Goal: Task Accomplishment & Management: Complete application form

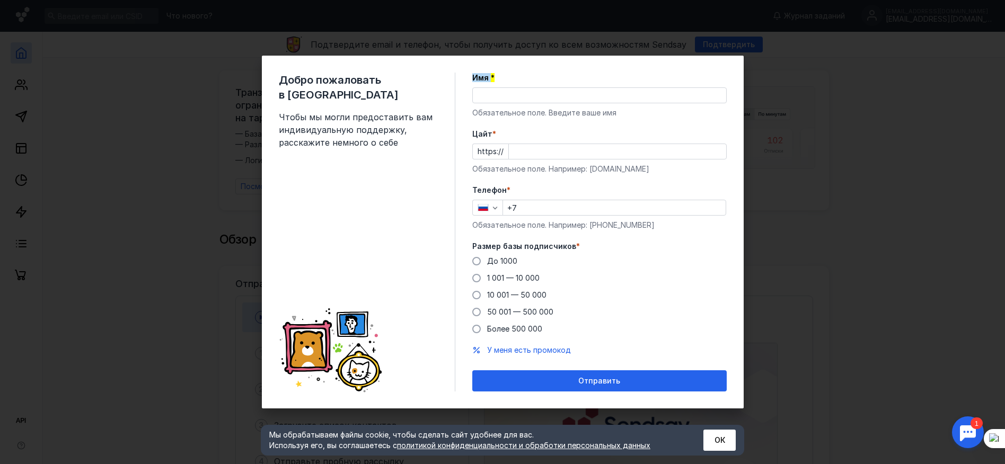
click at [281, 111] on span "Чтобы мы могли предоставить вам индивидуальную поддержку, расскажите немного о …" at bounding box center [358, 130] width 159 height 38
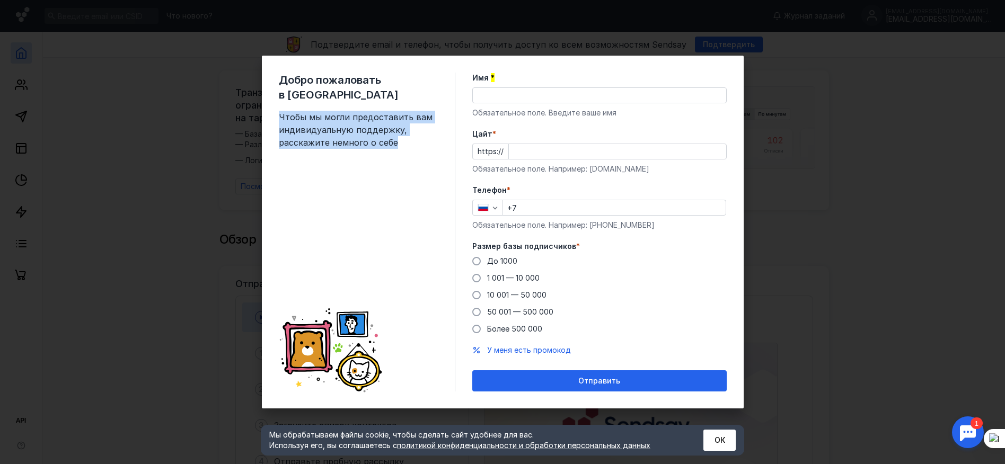
drag, startPoint x: 281, startPoint y: 102, endPoint x: 405, endPoint y: 126, distance: 125.8
click at [405, 126] on span "Чтобы мы могли предоставить вам индивидуальную поддержку, расскажите немного о …" at bounding box center [358, 130] width 159 height 38
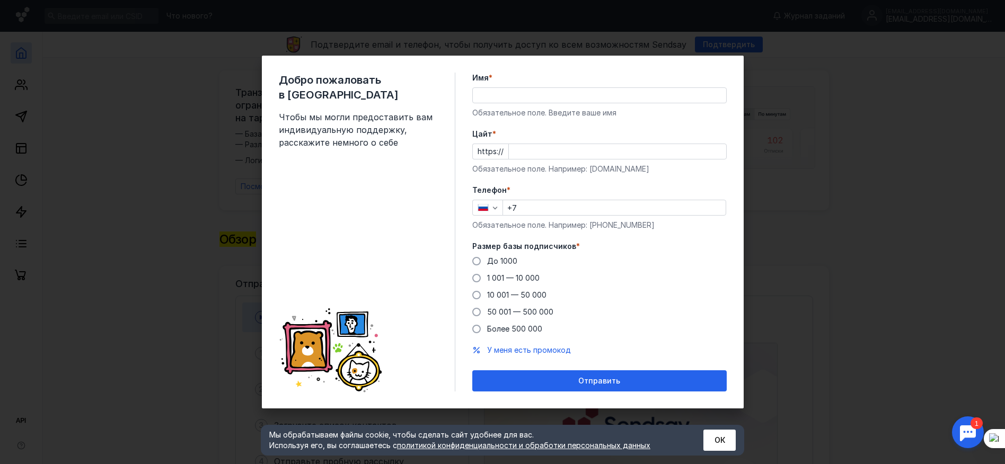
click at [280, 111] on span "Чтобы мы могли предоставить вам индивидуальную поддержку, расскажите немного о …" at bounding box center [358, 130] width 159 height 38
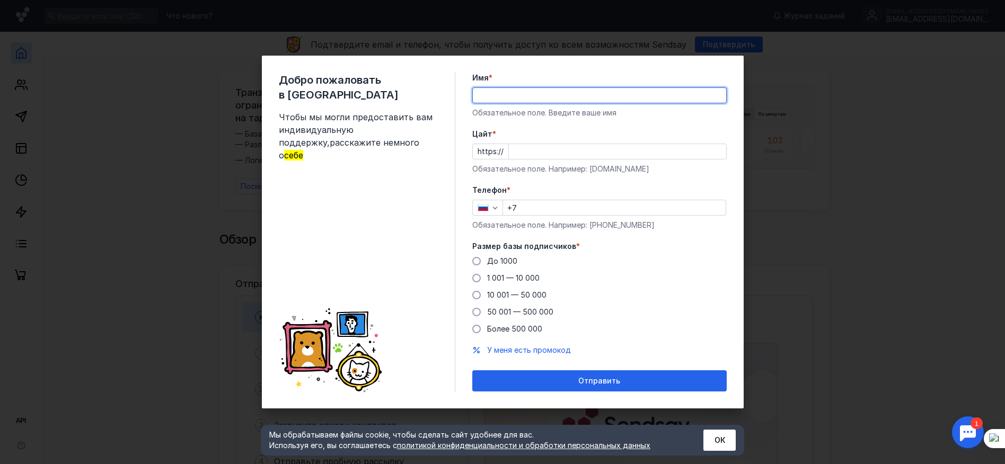
click at [482, 92] on input "Имя *" at bounding box center [599, 95] width 253 height 15
click at [437, 143] on div "Добро пожаловать в Sendsay Чтобы мы могли предоставить вам индивидуальную подде…" at bounding box center [367, 232] width 176 height 319
click at [538, 154] on input "Цайт *" at bounding box center [617, 151] width 217 height 15
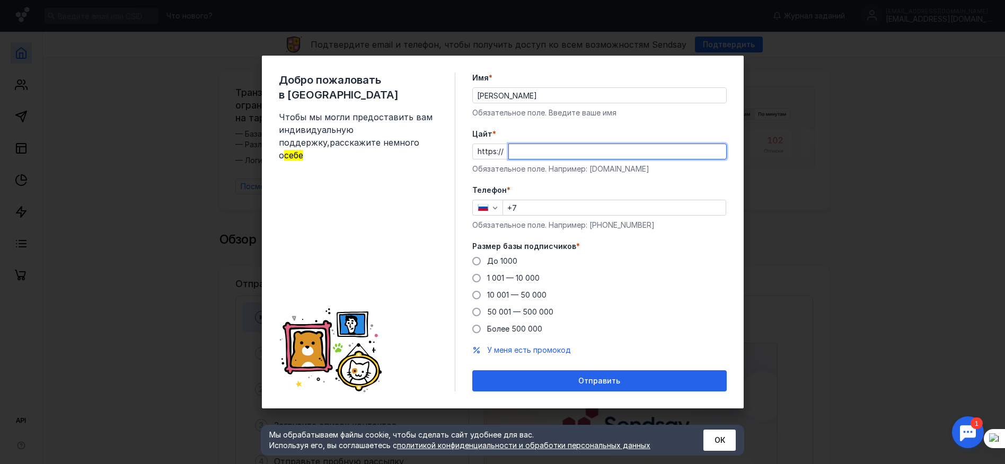
click at [543, 146] on input "Цайт *" at bounding box center [617, 151] width 217 height 15
click at [535, 97] on div "Имя * [PERSON_NAME] поле. Введите ваше имя" at bounding box center [599, 96] width 254 height 46
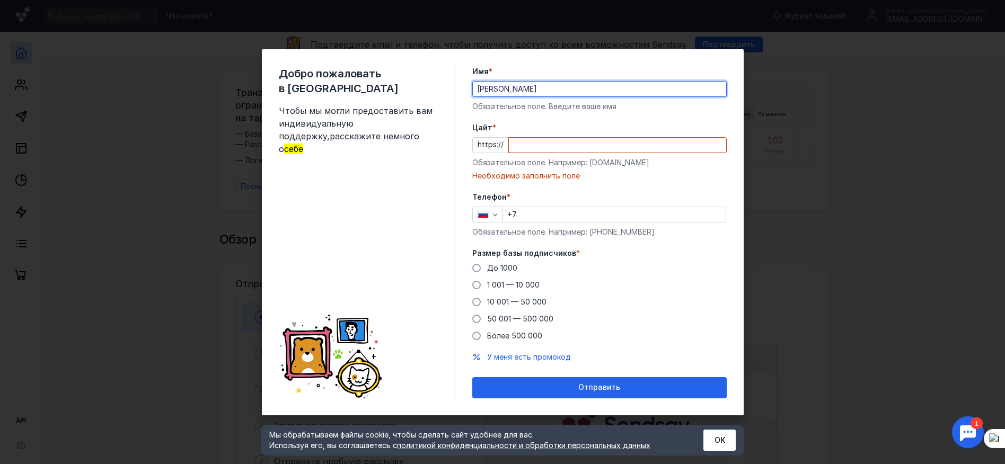
type input "[PERSON_NAME]"
click at [519, 145] on input "Цайт *" at bounding box center [617, 145] width 217 height 15
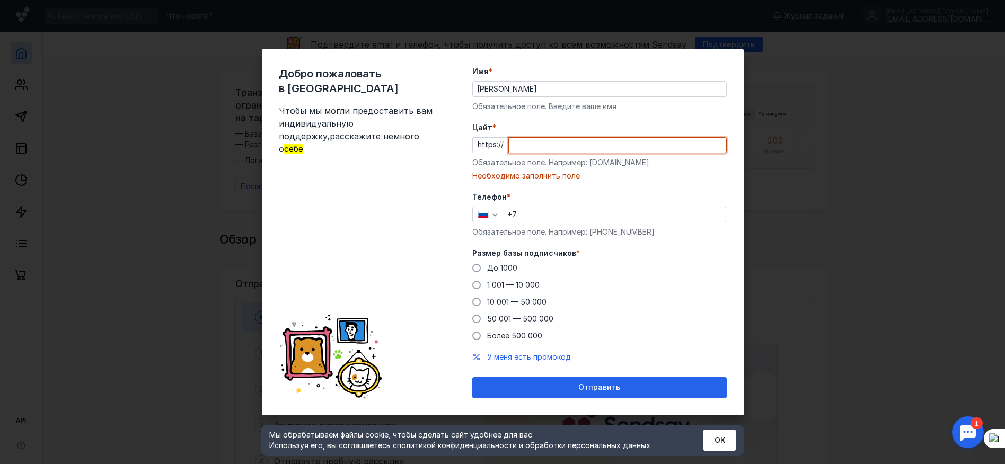
paste input "[DOMAIN_NAME][URL]"
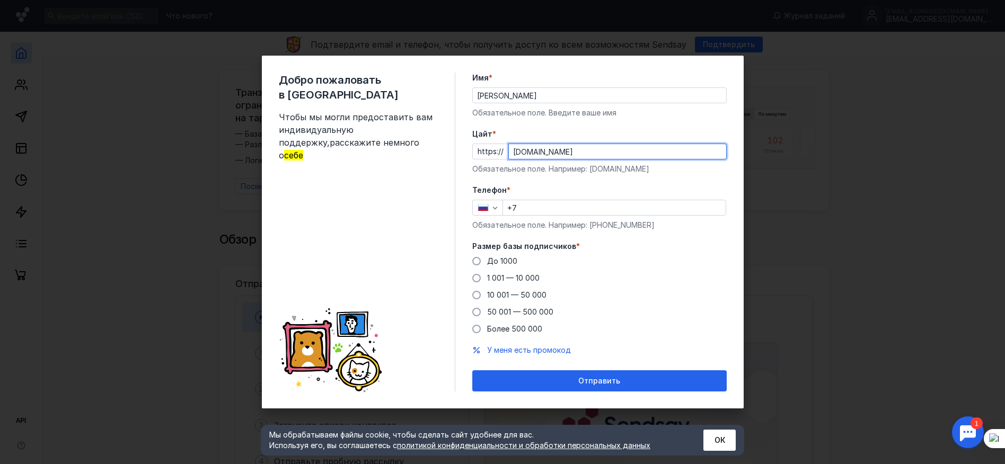
type input "[DOMAIN_NAME]"
click at [534, 210] on input "+7" at bounding box center [614, 207] width 223 height 15
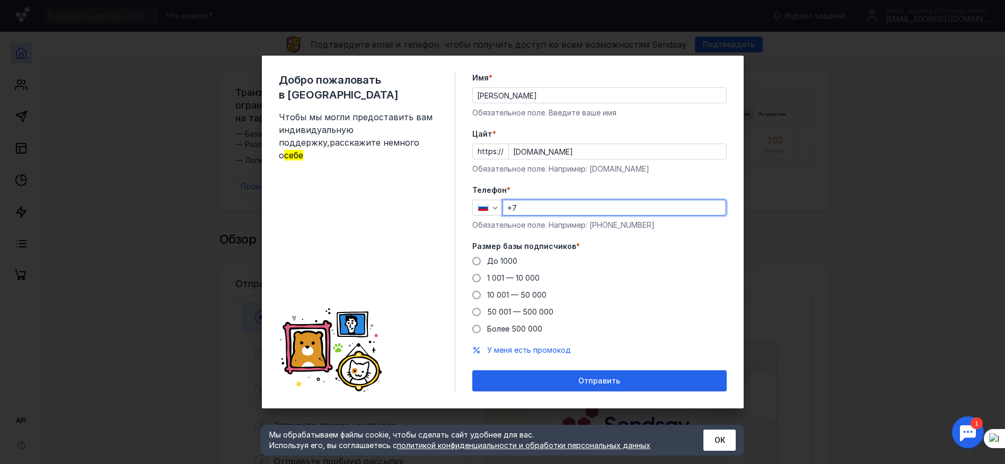
type input "[PHONE_NUMBER]"
click at [422, 225] on div "Добро пожаловать в Sendsay Чтобы мы могли предоставить вам индивидуальную подде…" at bounding box center [367, 232] width 176 height 319
click at [460, 221] on div "Добро пожаловать в Sendsay Чтобы мы могли предоставить вам индивидуальную подде…" at bounding box center [503, 232] width 482 height 353
click at [576, 246] on span "*" at bounding box center [578, 246] width 4 height 11
click at [503, 348] on span "У меня есть промокод" at bounding box center [529, 349] width 84 height 9
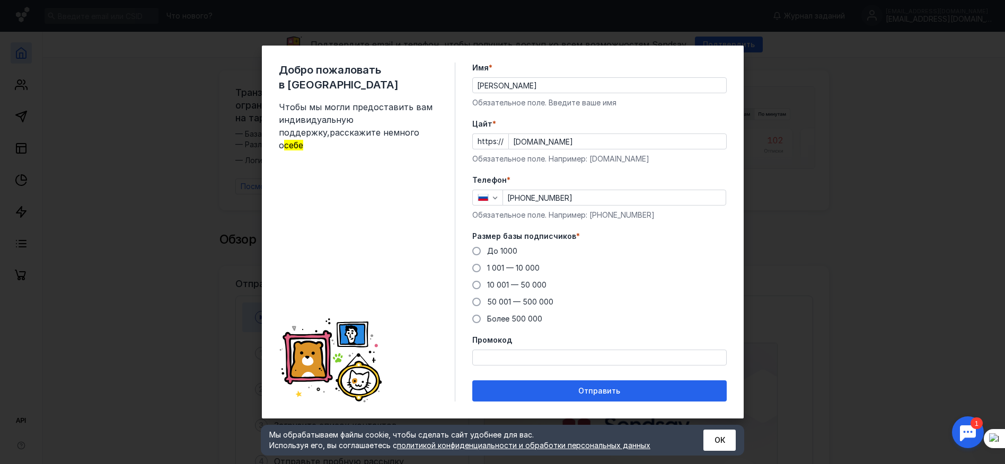
click at [349, 341] on icon at bounding box center [352, 334] width 31 height 24
drag, startPoint x: 478, startPoint y: 255, endPoint x: 470, endPoint y: 260, distance: 9.0
click at [478, 256] on label "До 1000" at bounding box center [494, 251] width 45 height 11
click at [0, 0] on input "До 1000" at bounding box center [0, 0] width 0 height 0
click at [592, 397] on div "Отправить" at bounding box center [599, 390] width 254 height 21
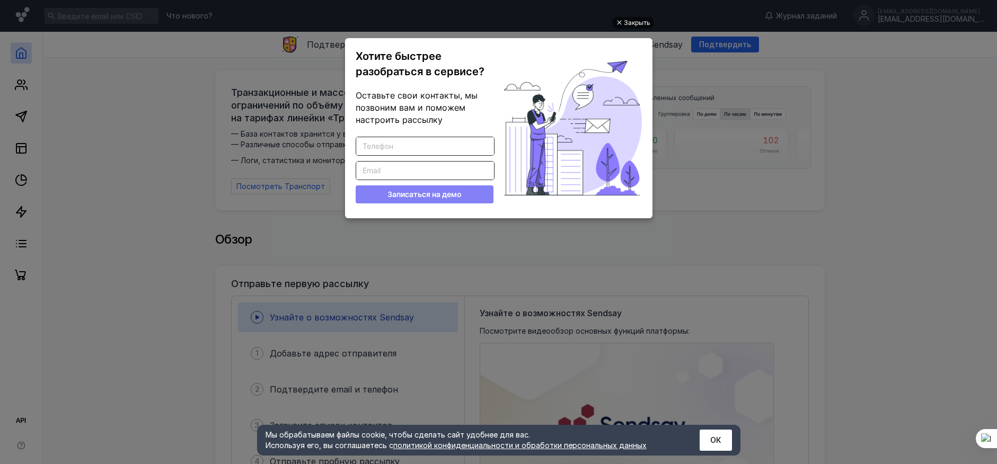
click at [630, 25] on div "Закрыть" at bounding box center [637, 23] width 26 height 12
